Goal: Task Accomplishment & Management: Use online tool/utility

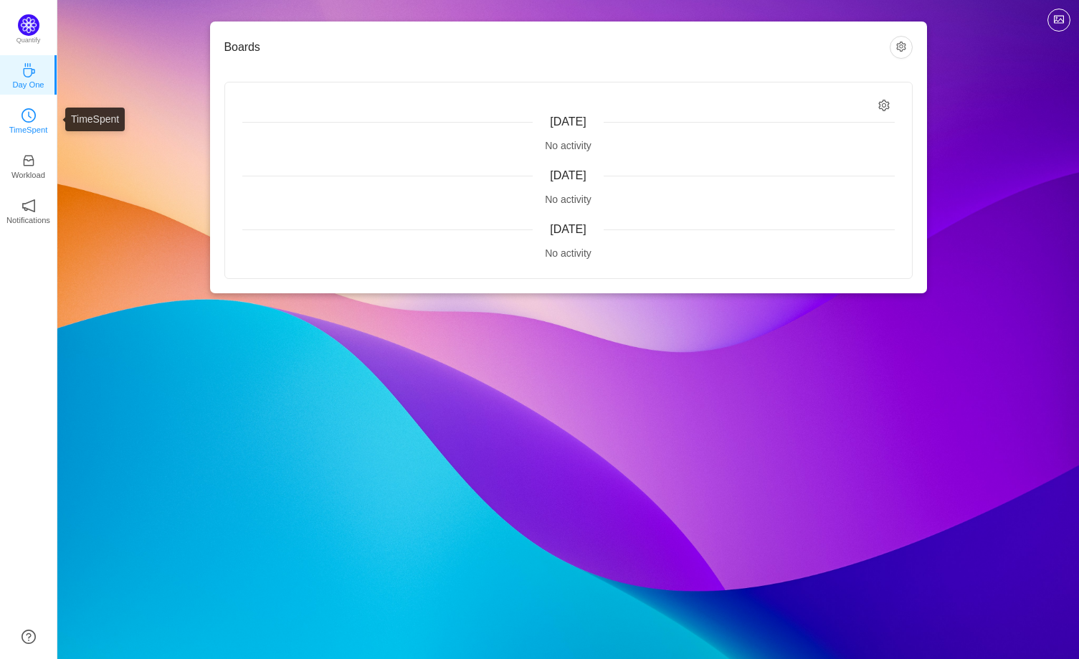
click at [32, 112] on icon "icon: clock-circle" at bounding box center [29, 115] width 14 height 14
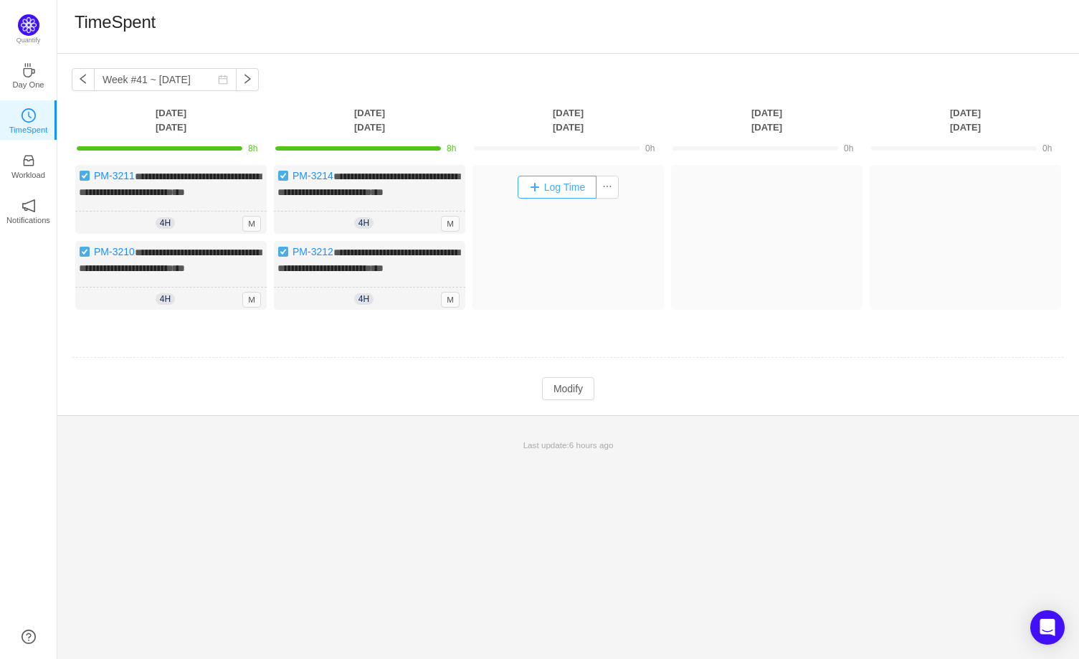
click at [568, 189] on button "Log Time" at bounding box center [558, 187] width 80 height 23
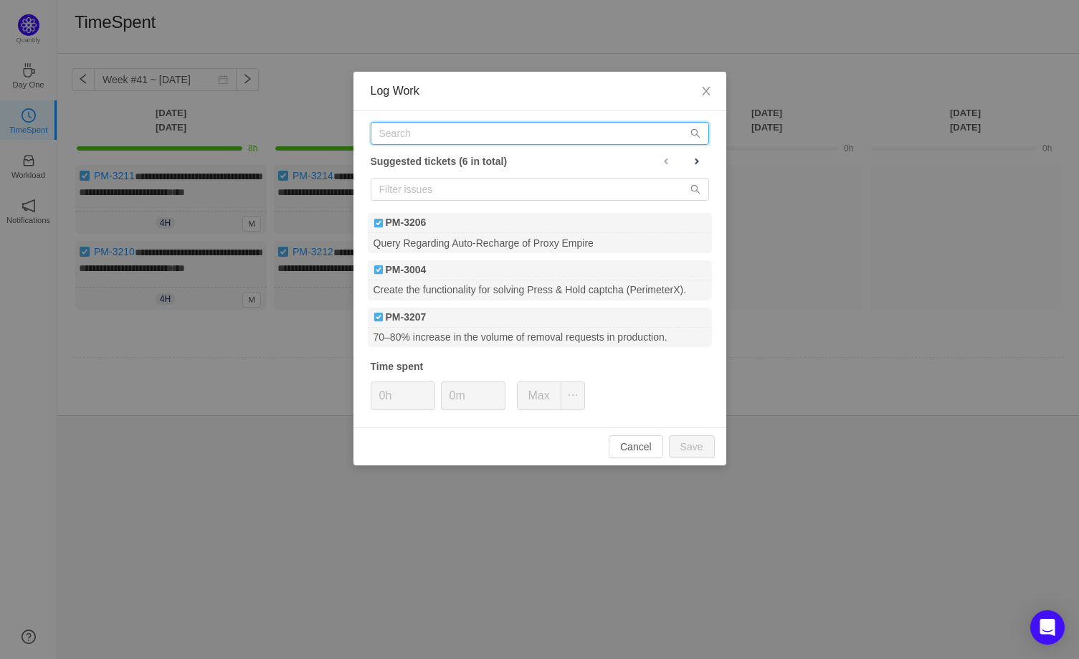
click at [459, 135] on input "text" at bounding box center [540, 133] width 338 height 23
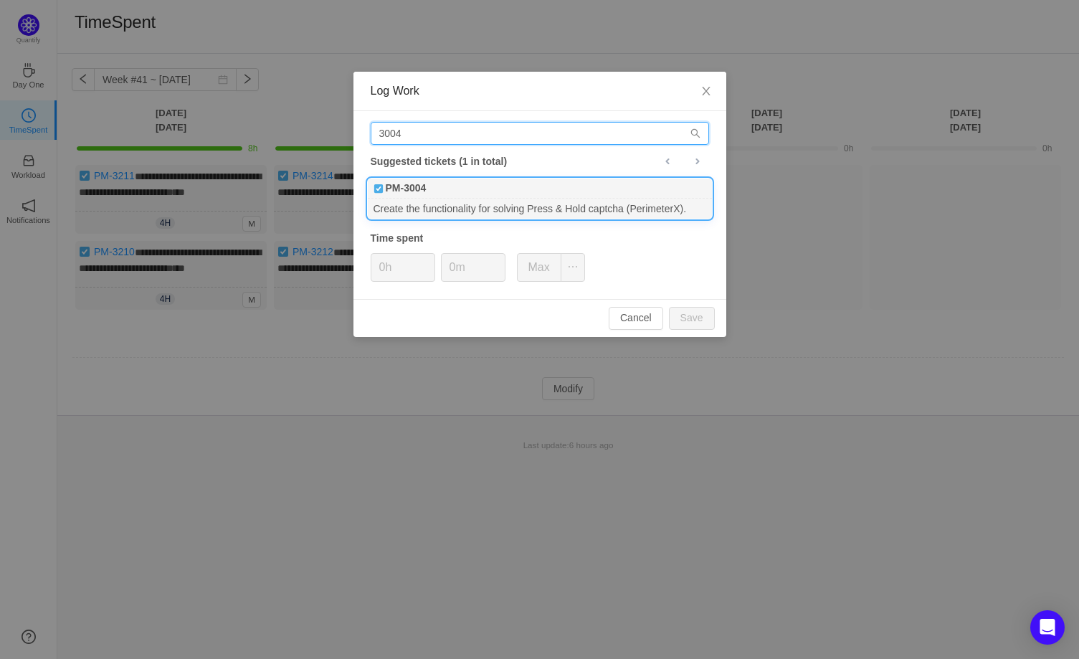
type input "3004"
click at [452, 211] on div "Create the functionality for solving Press & Hold captcha (PerimeterX)." at bounding box center [540, 208] width 344 height 19
click at [697, 311] on button "Save" at bounding box center [692, 318] width 46 height 23
type input "0h"
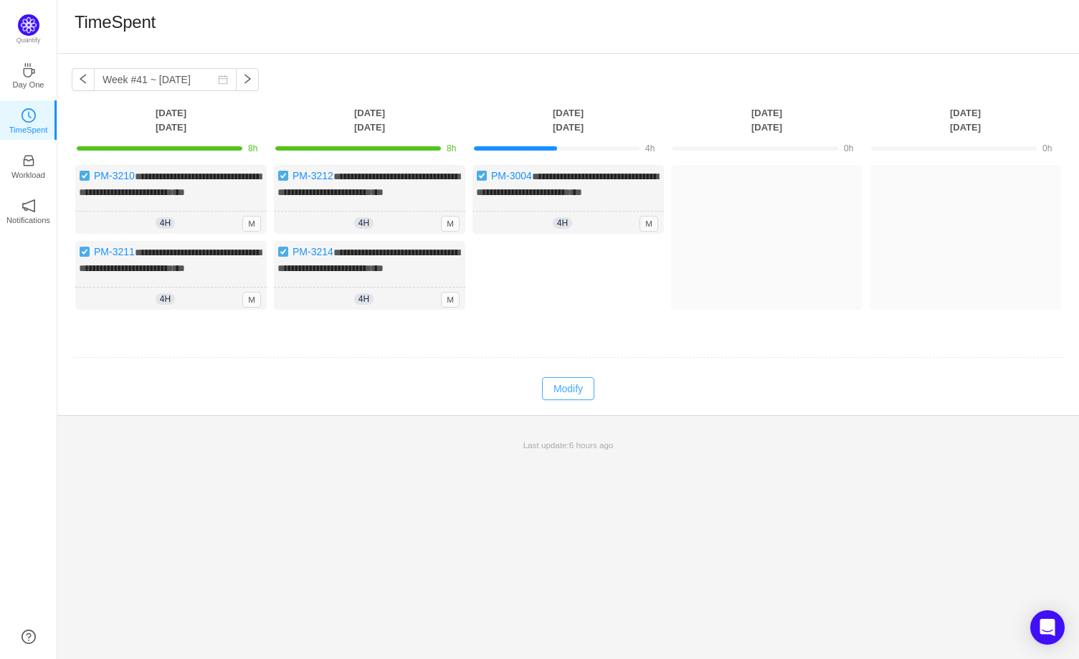
click at [567, 400] on button "Modify" at bounding box center [568, 388] width 52 height 23
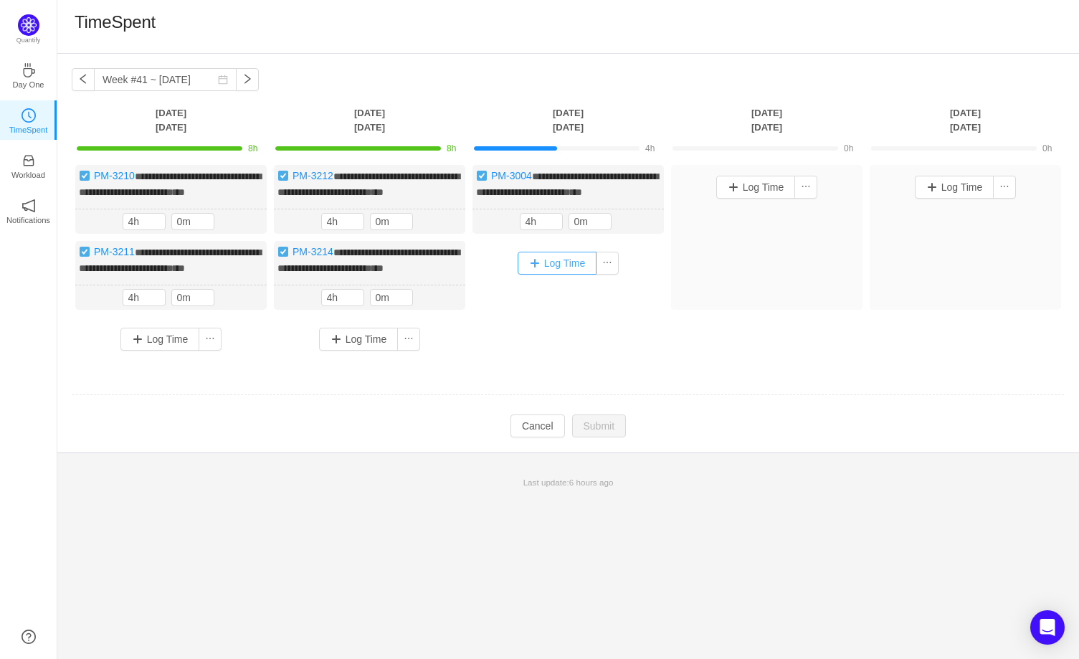
click at [530, 275] on button "Log Time" at bounding box center [558, 263] width 80 height 23
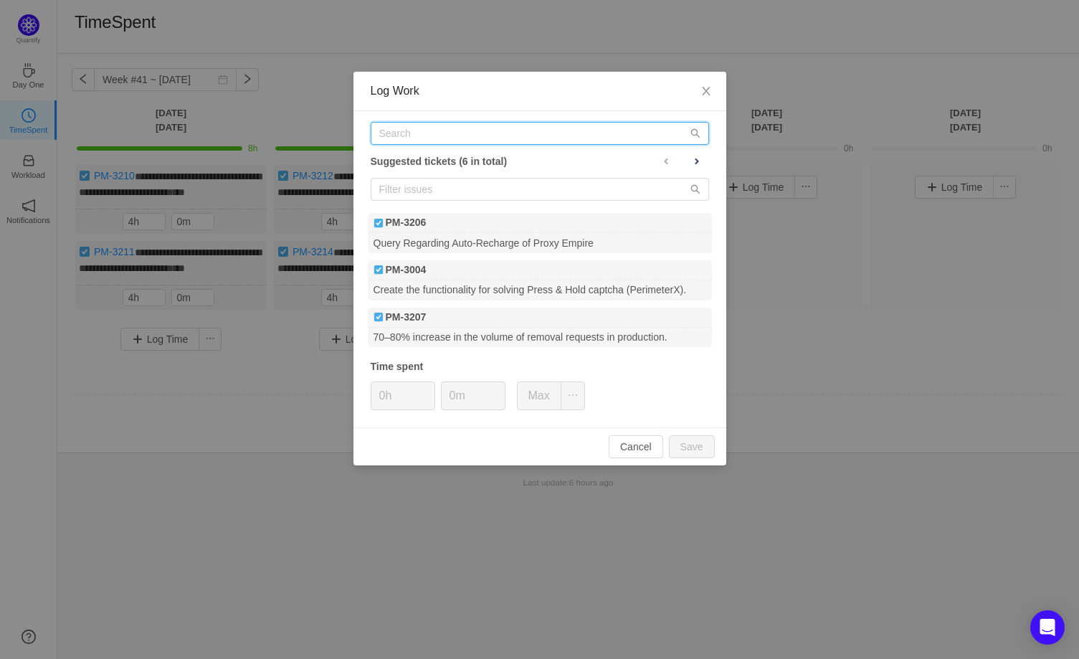
click at [419, 129] on input "text" at bounding box center [540, 133] width 338 height 23
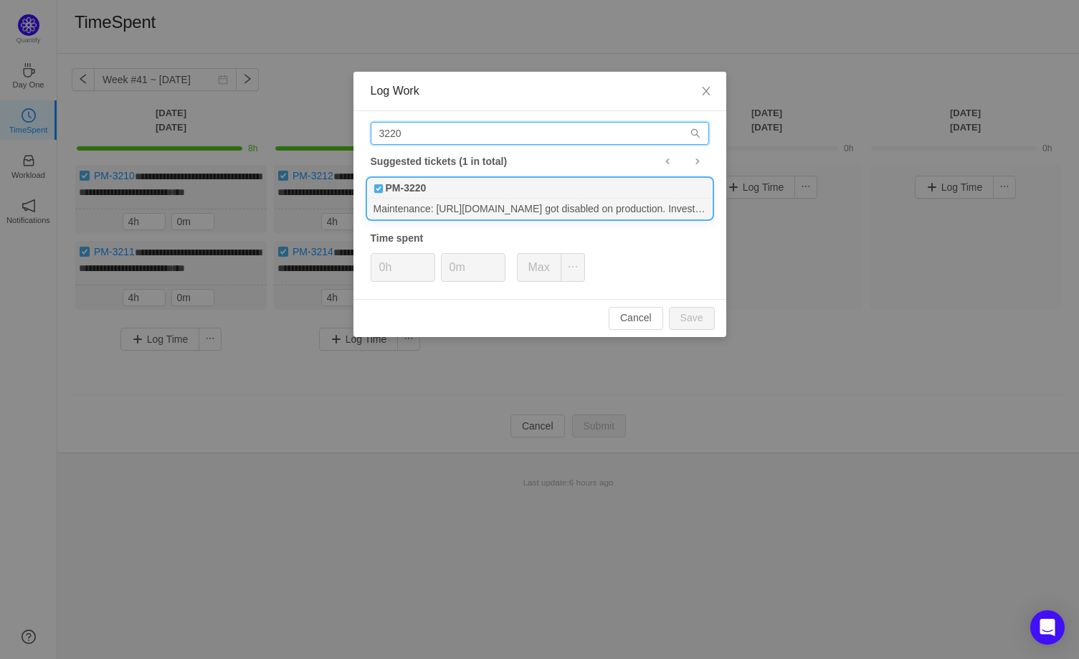
type input "3220"
click at [437, 199] on div "Maintenance: [URL][DOMAIN_NAME] got disabled on production. Investigate and fix." at bounding box center [540, 208] width 344 height 19
click at [685, 320] on button "Save" at bounding box center [692, 318] width 46 height 23
type input "0h"
